Goal: Task Accomplishment & Management: Manage account settings

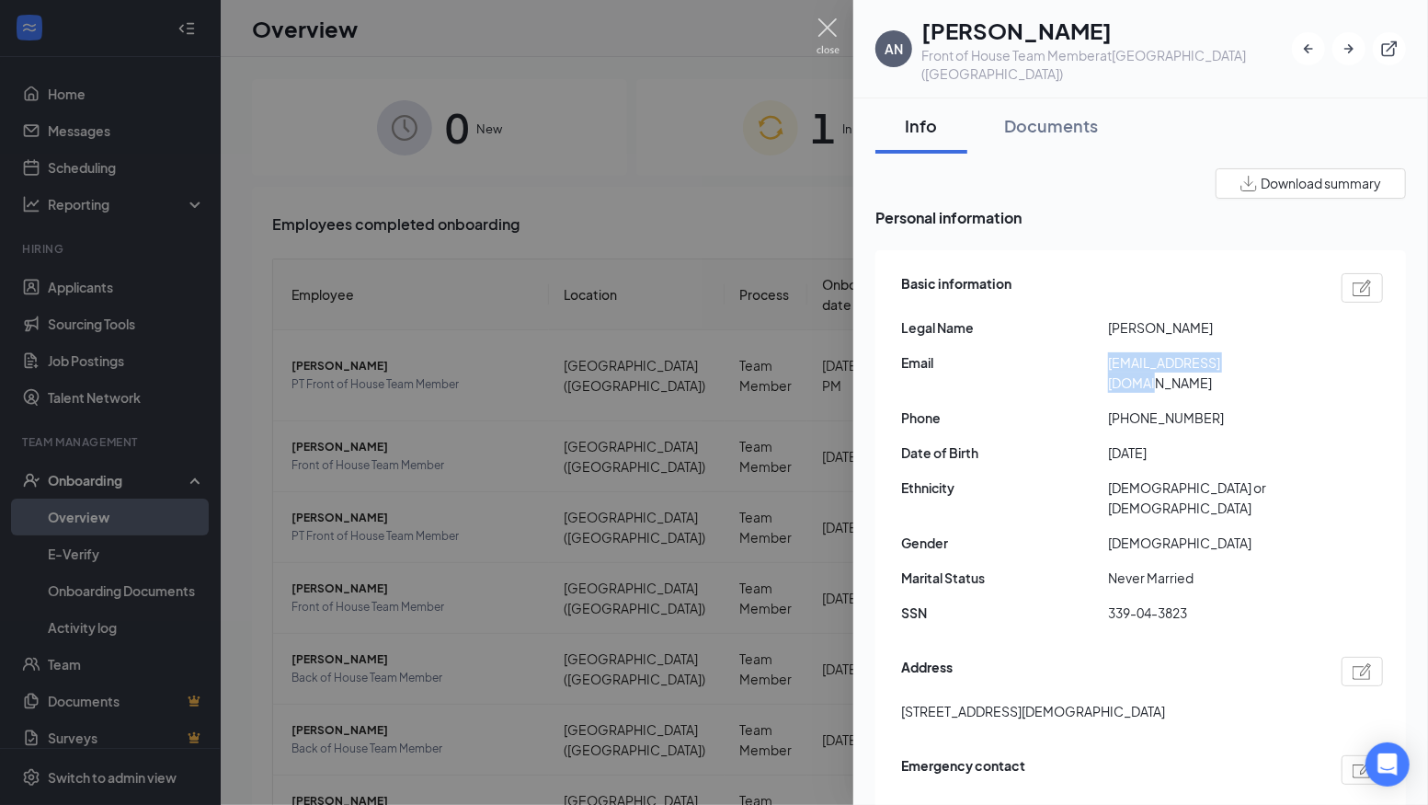
click at [822, 29] on img at bounding box center [828, 36] width 23 height 36
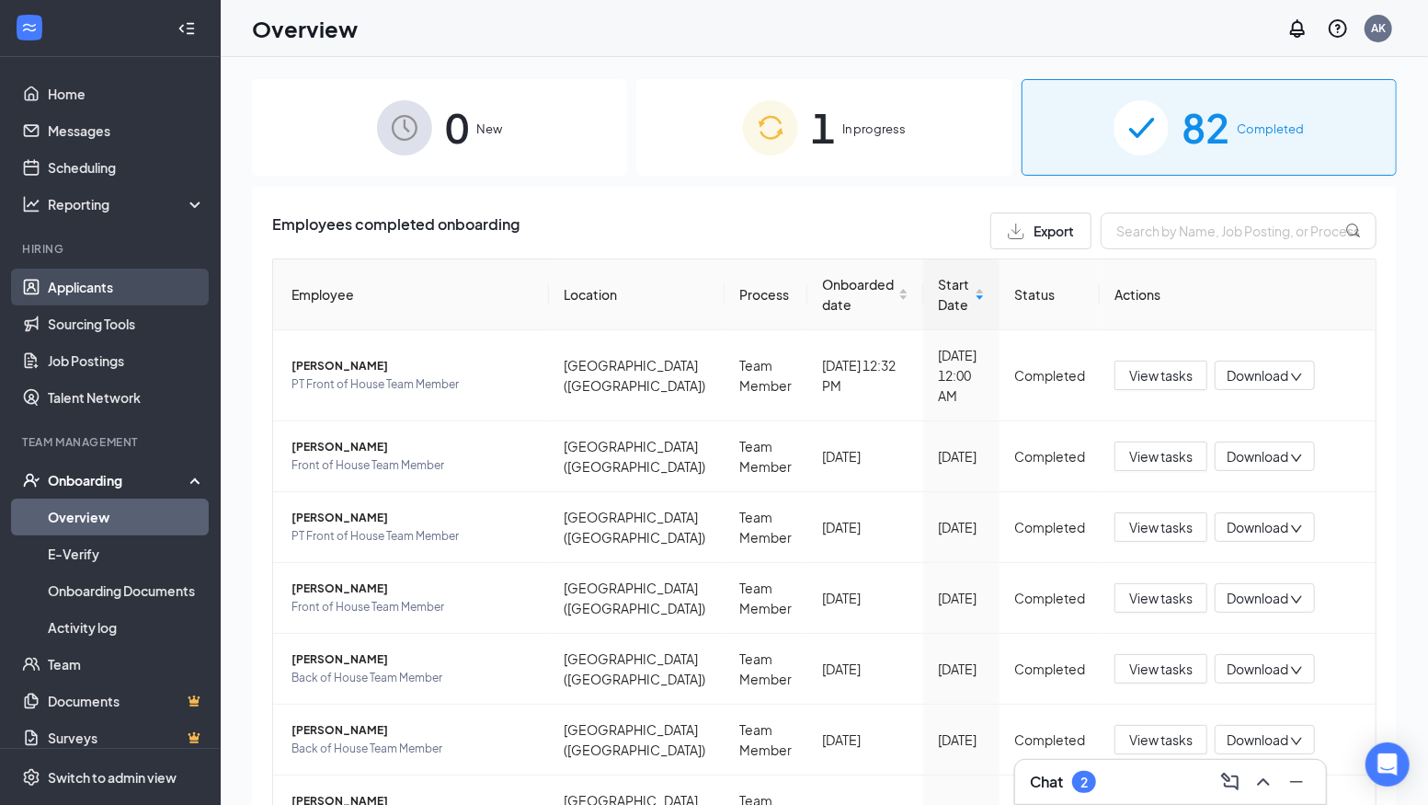
click at [97, 289] on link "Applicants" at bounding box center [126, 287] width 157 height 37
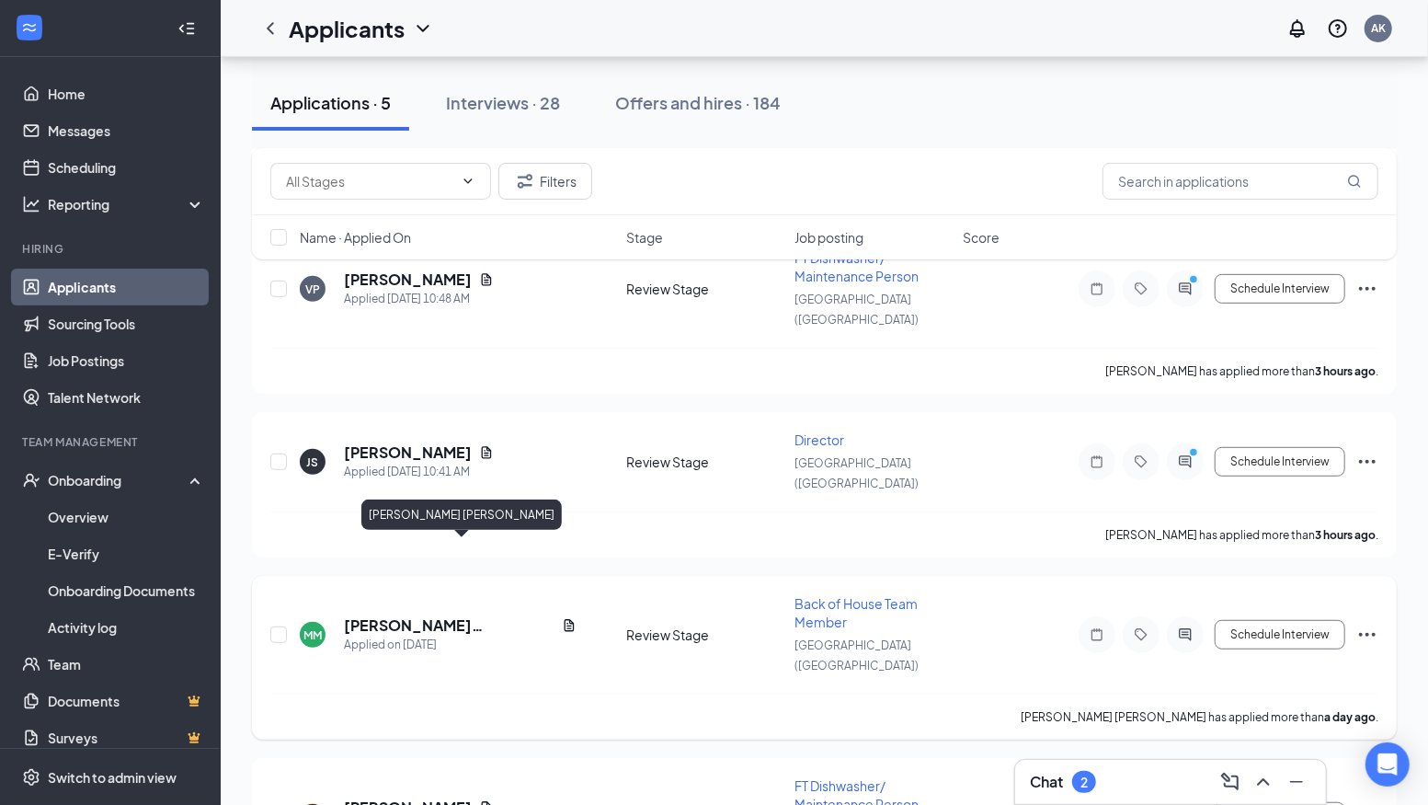
scroll to position [410, 0]
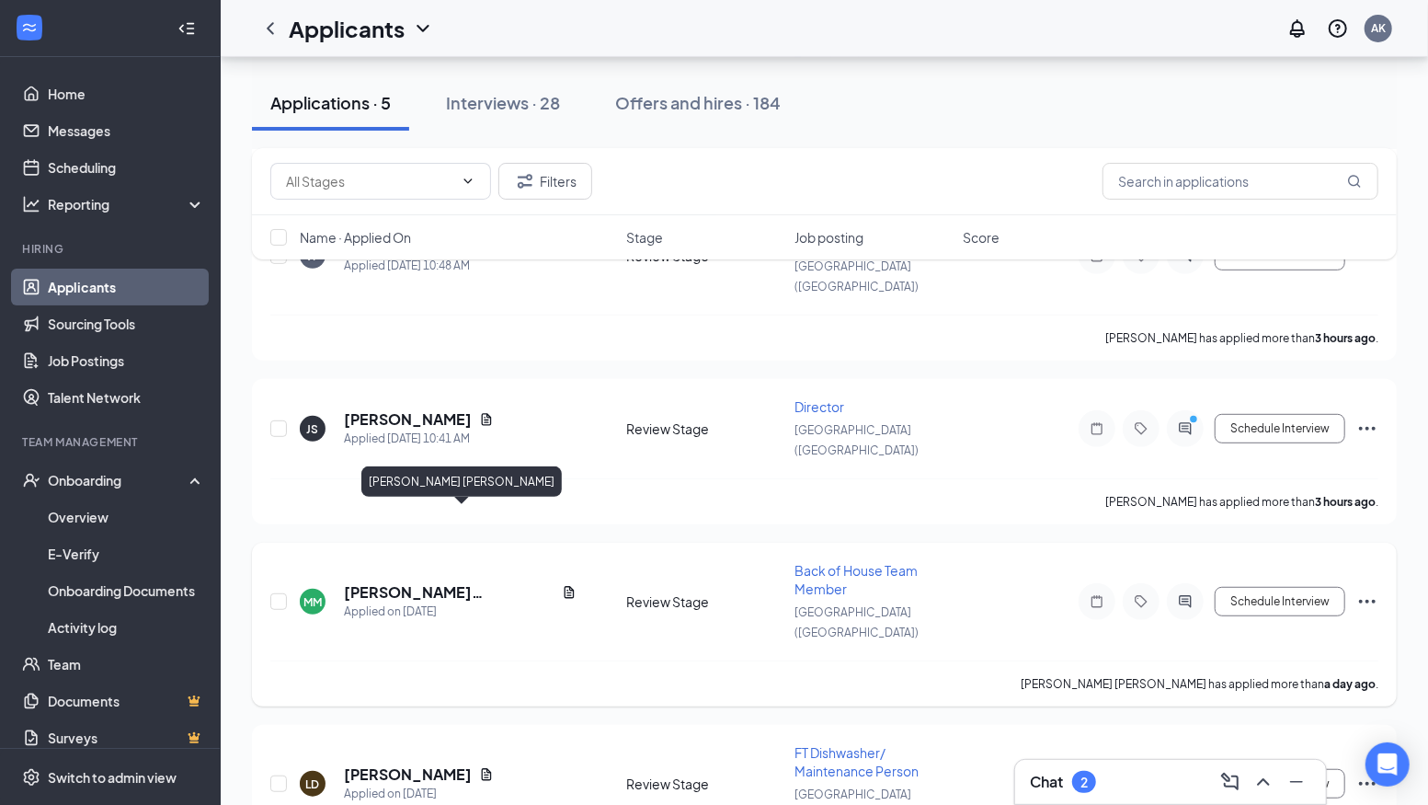
click at [478, 582] on h5 "[PERSON_NAME] [PERSON_NAME]" at bounding box center [449, 592] width 211 height 20
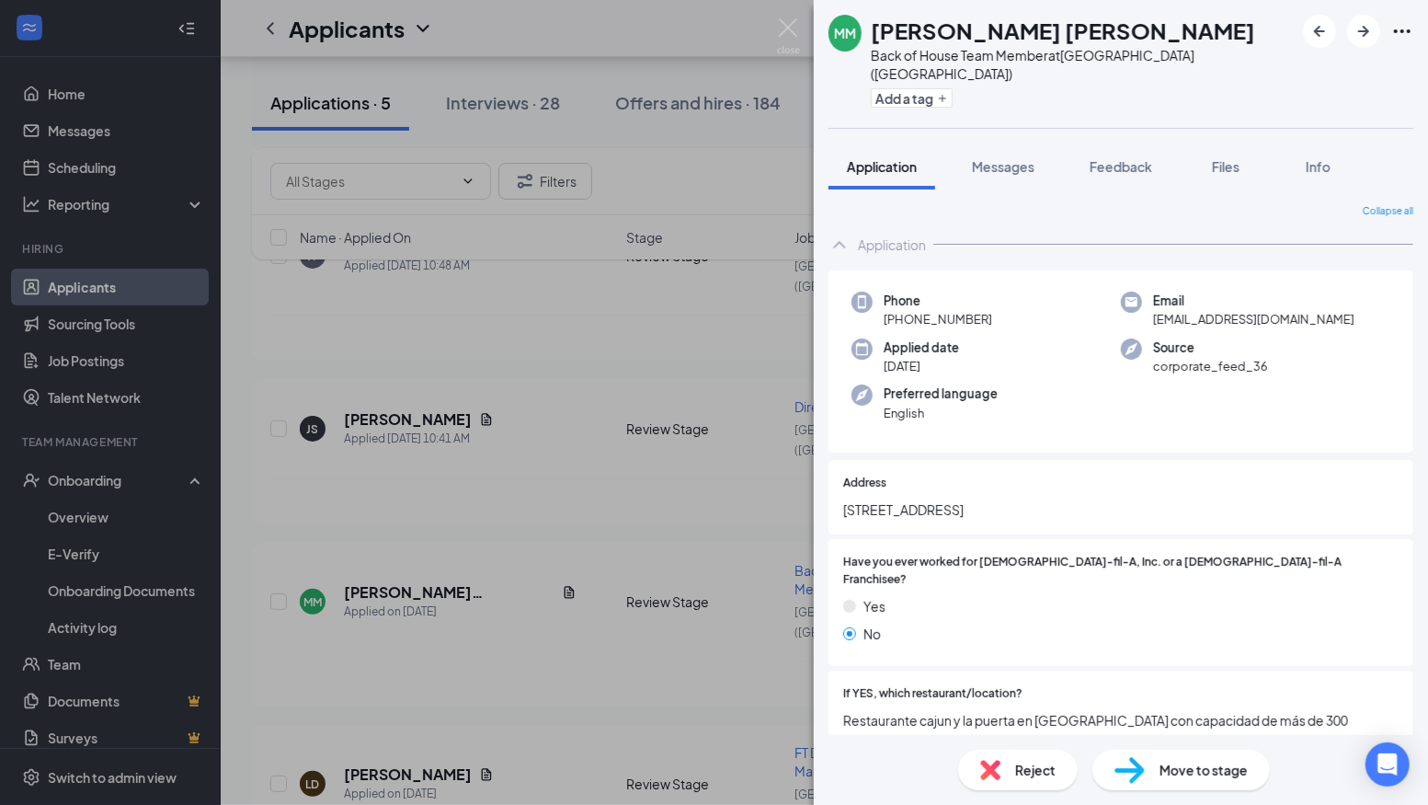
click at [1197, 773] on span "Move to stage" at bounding box center [1204, 770] width 88 height 20
radio input "true"
radio input "false"
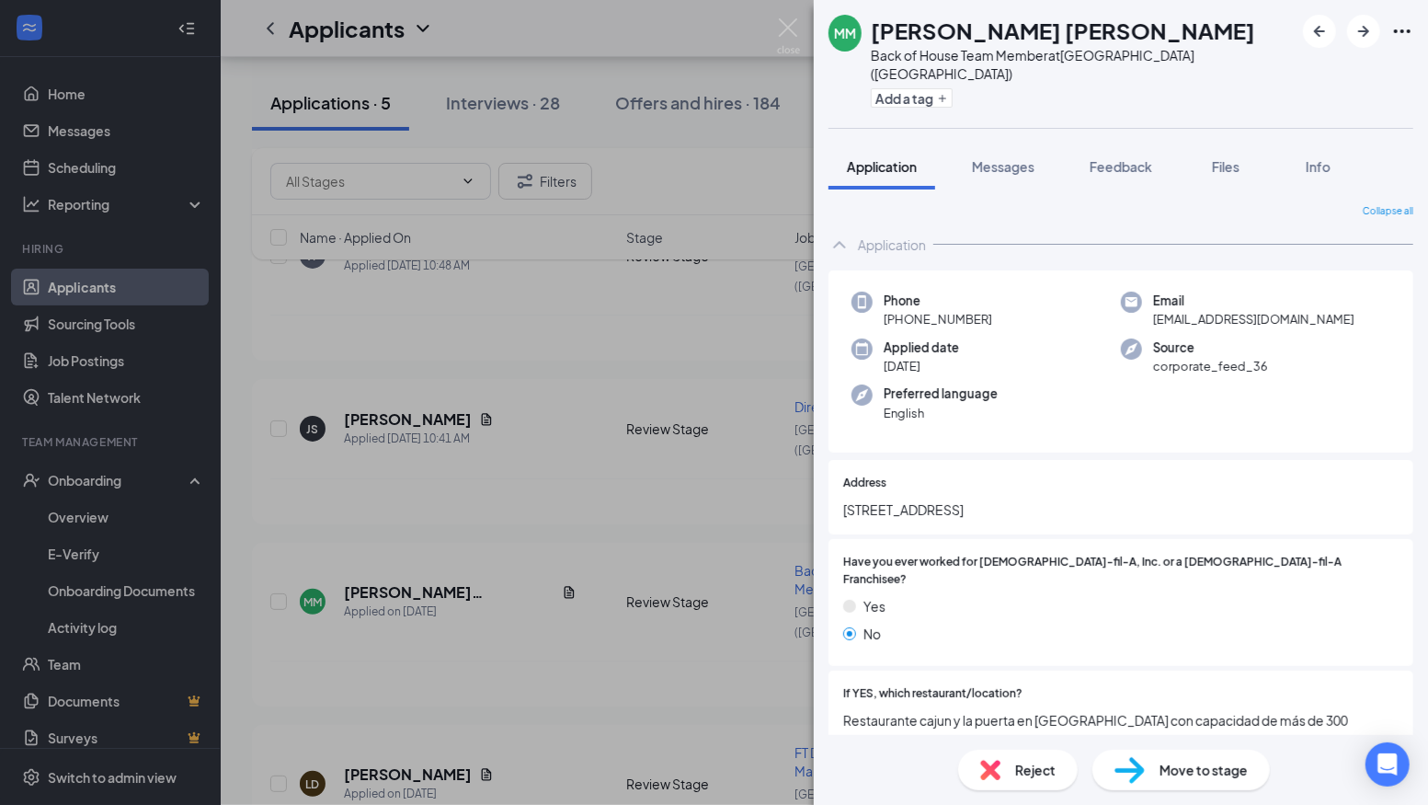
type input "[DATE]"
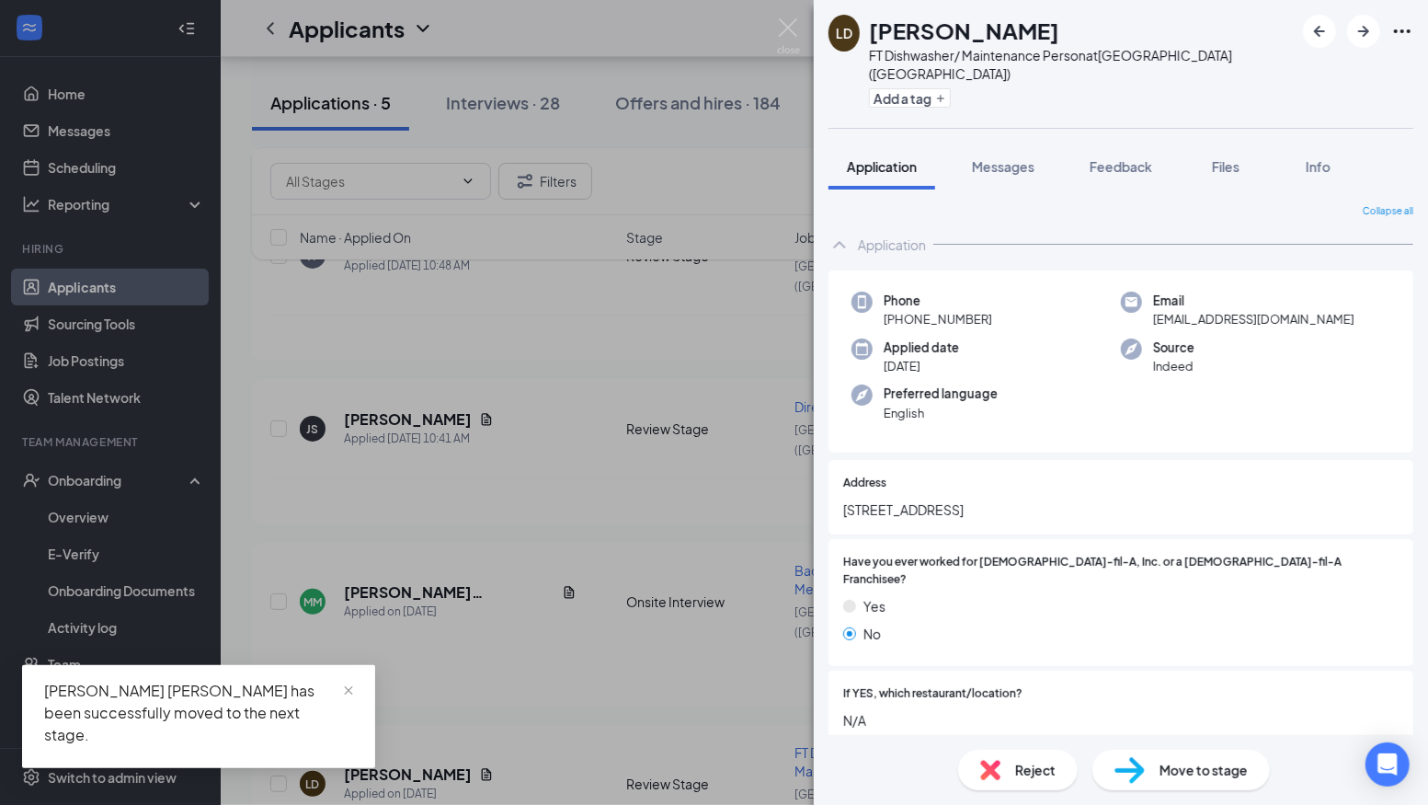
click at [533, 569] on div "LD [PERSON_NAME] FT Dishwasher/ Maintenance Person at [GEOGRAPHIC_DATA] ([GEOGR…" at bounding box center [714, 402] width 1428 height 805
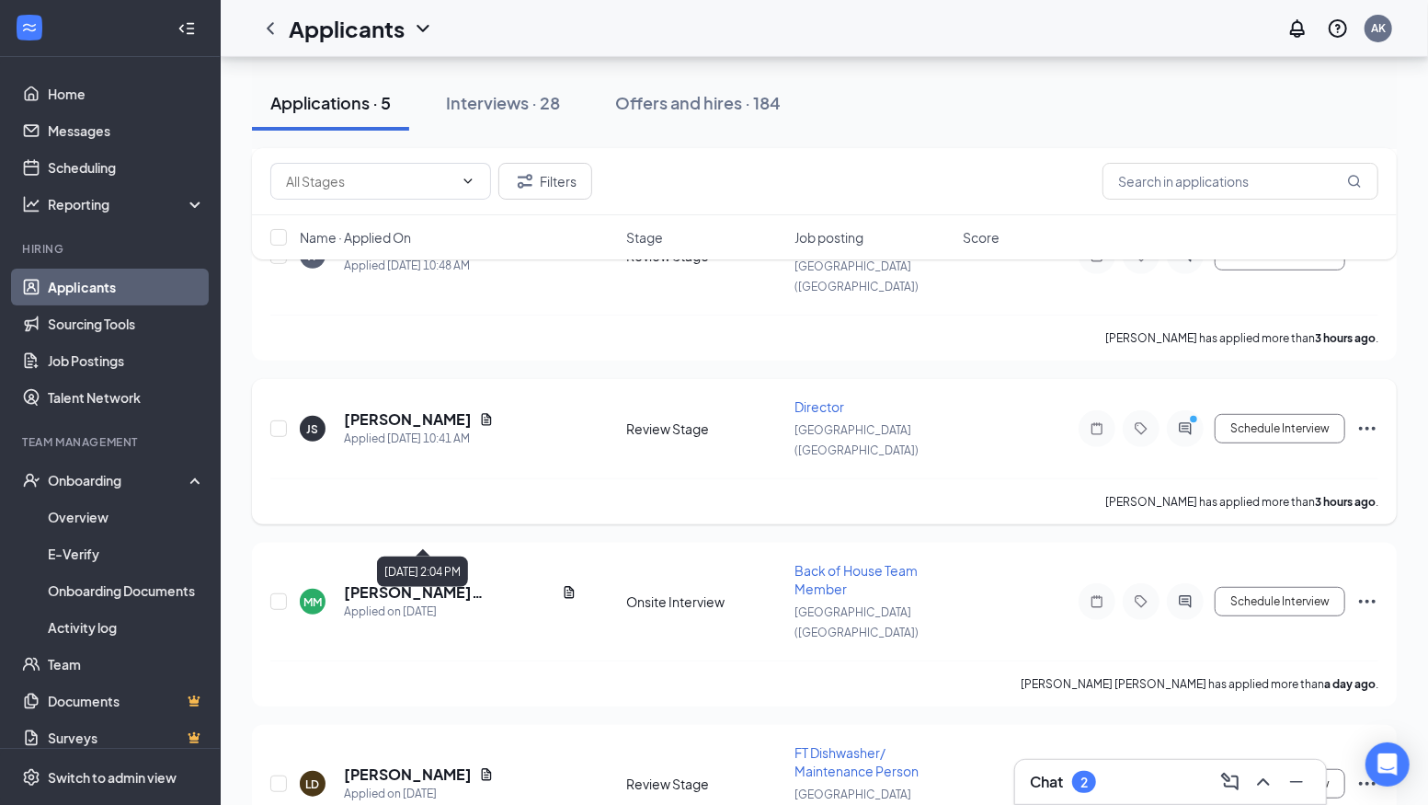
scroll to position [249, 0]
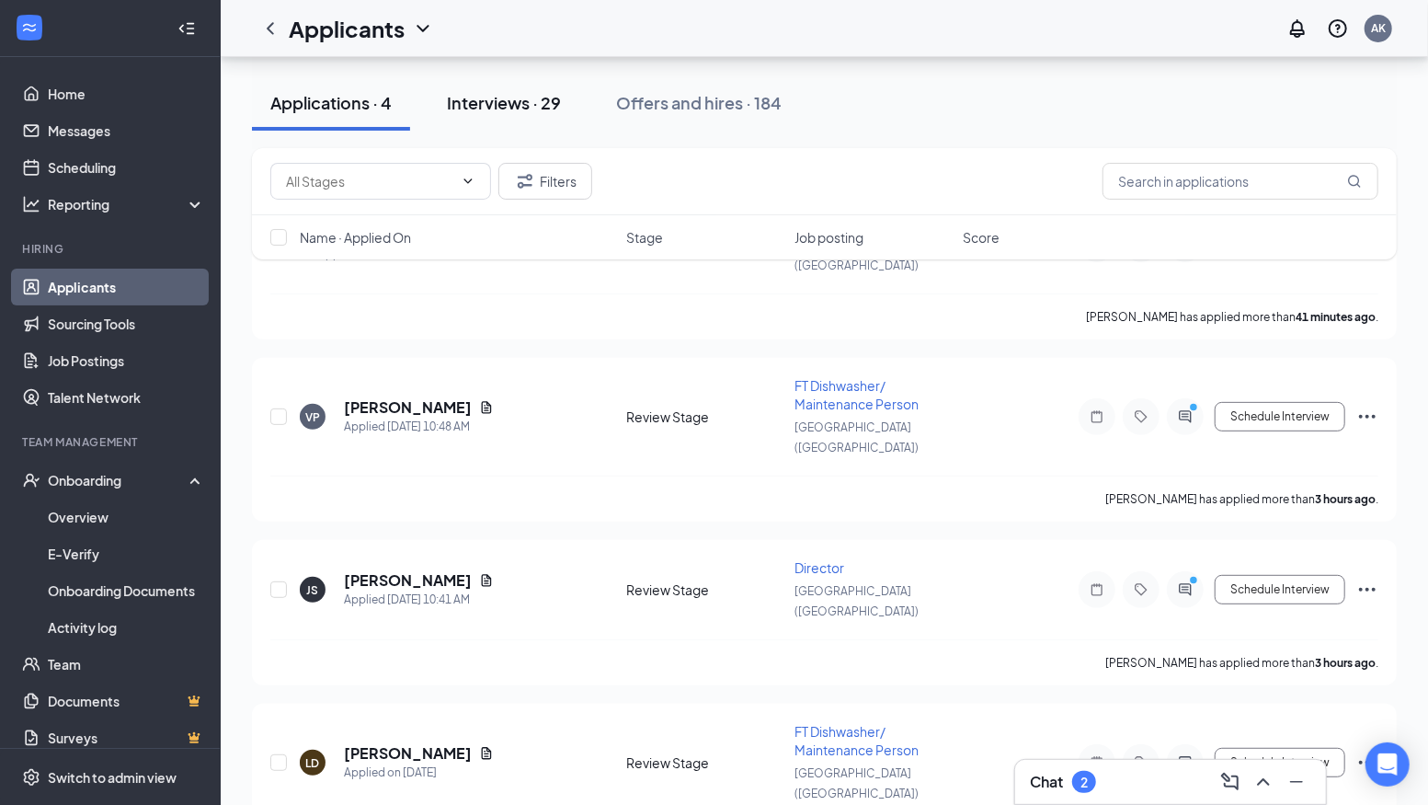
click at [497, 105] on div "Interviews · 29" at bounding box center [504, 102] width 114 height 23
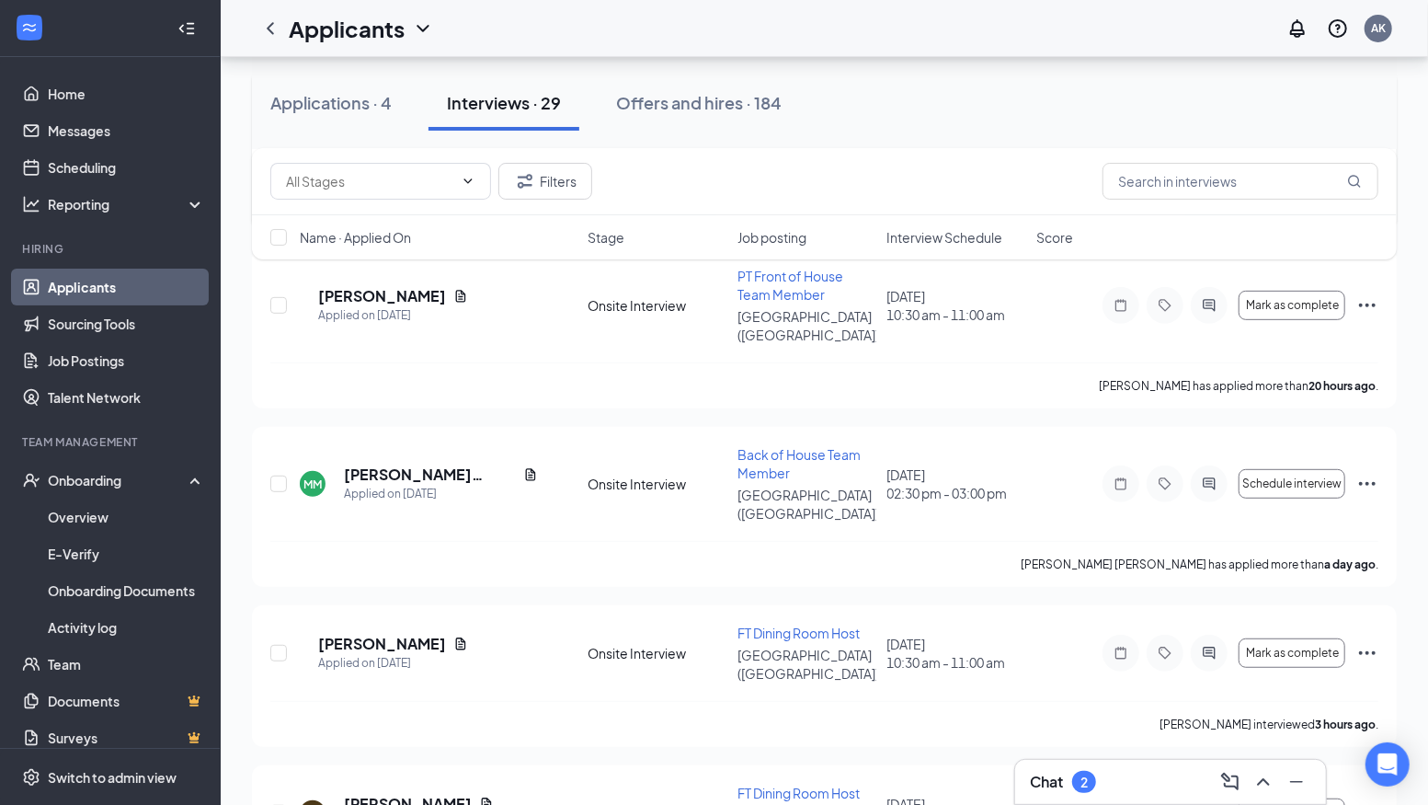
scroll to position [395, 0]
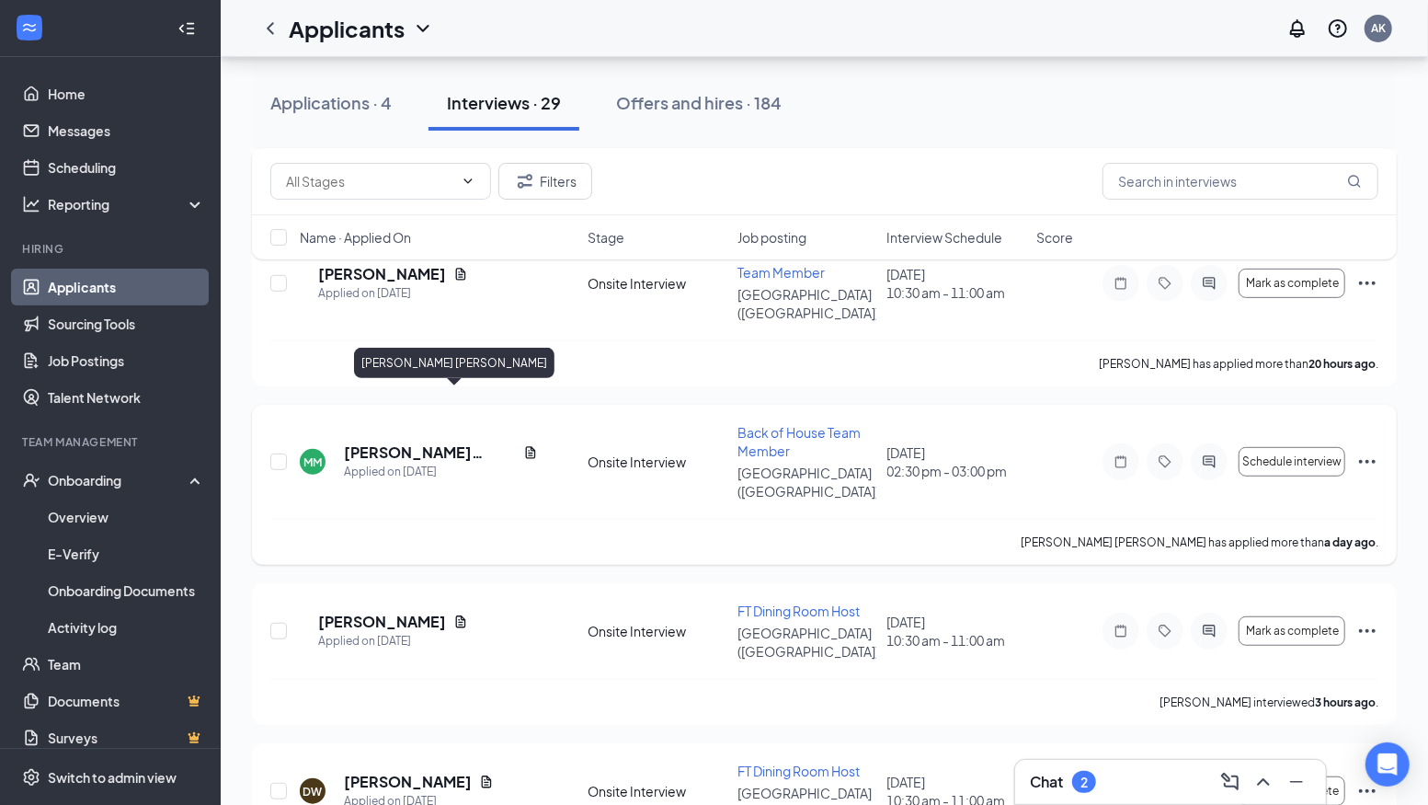
click at [431, 442] on h5 "[PERSON_NAME] [PERSON_NAME]" at bounding box center [430, 452] width 172 height 20
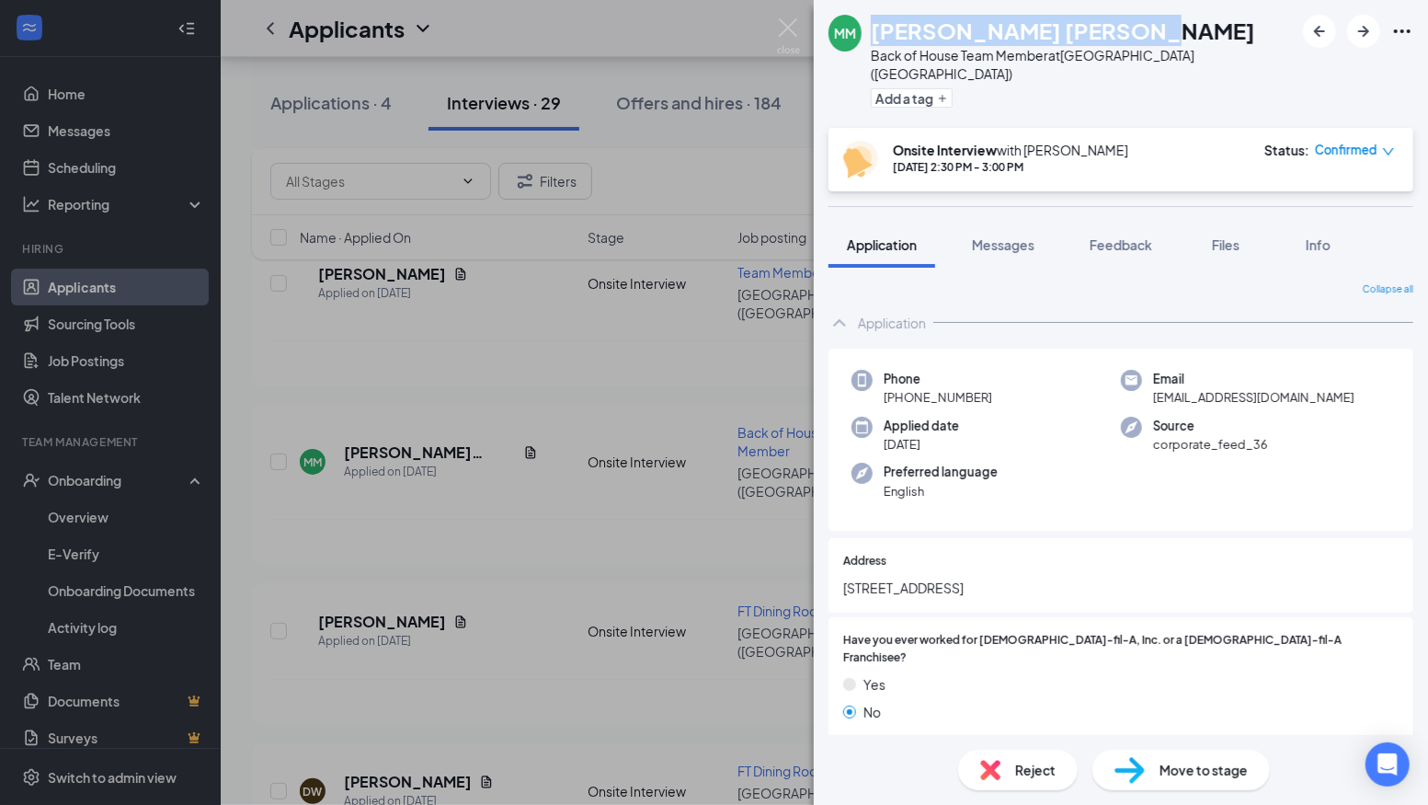
drag, startPoint x: 1163, startPoint y: 37, endPoint x: 869, endPoint y: 29, distance: 294.4
click at [869, 29] on div "[PERSON_NAME] [PERSON_NAME] Back of House Team Member at [GEOGRAPHIC_DATA] ([GE…" at bounding box center [1121, 64] width 614 height 128
copy div "[PERSON_NAME] [PERSON_NAME]"
